Goal: Transaction & Acquisition: Purchase product/service

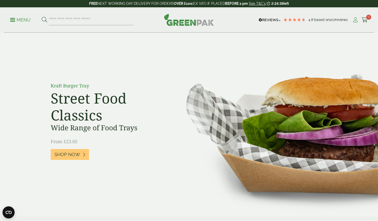
click at [354, 20] on icon at bounding box center [356, 19] width 6 height 5
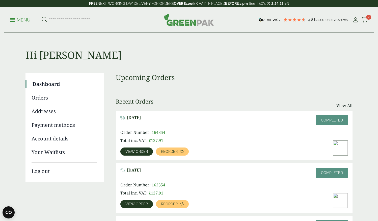
click at [139, 153] on span "View order" at bounding box center [137, 152] width 22 height 4
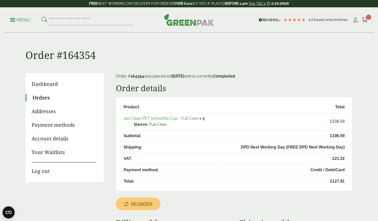
click at [153, 121] on link "9oz Clear PET Smoothie Cup - Full Case" at bounding box center [161, 118] width 75 height 5
click at [144, 205] on span "Reorder" at bounding box center [141, 205] width 21 height 6
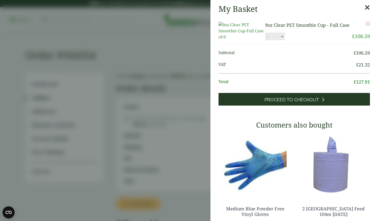
click at [307, 103] on span "Proceed to Checkout" at bounding box center [292, 100] width 55 height 6
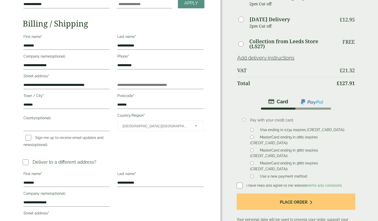
scroll to position [50, 0]
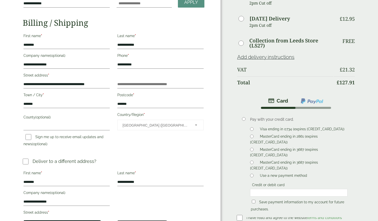
click at [261, 182] on fieldset "Credit or debit card" at bounding box center [299, 190] width 98 height 16
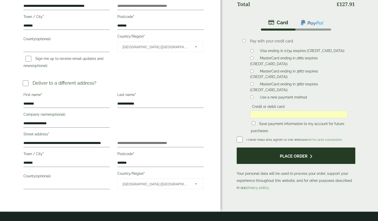
scroll to position [137, 0]
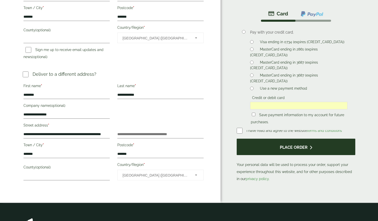
click at [311, 148] on icon "submit" at bounding box center [311, 148] width 3 height 4
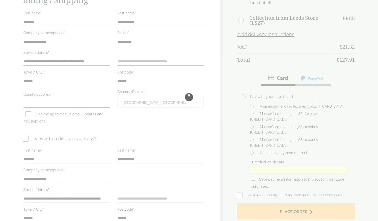
scroll to position [0, 0]
